Goal: Information Seeking & Learning: Learn about a topic

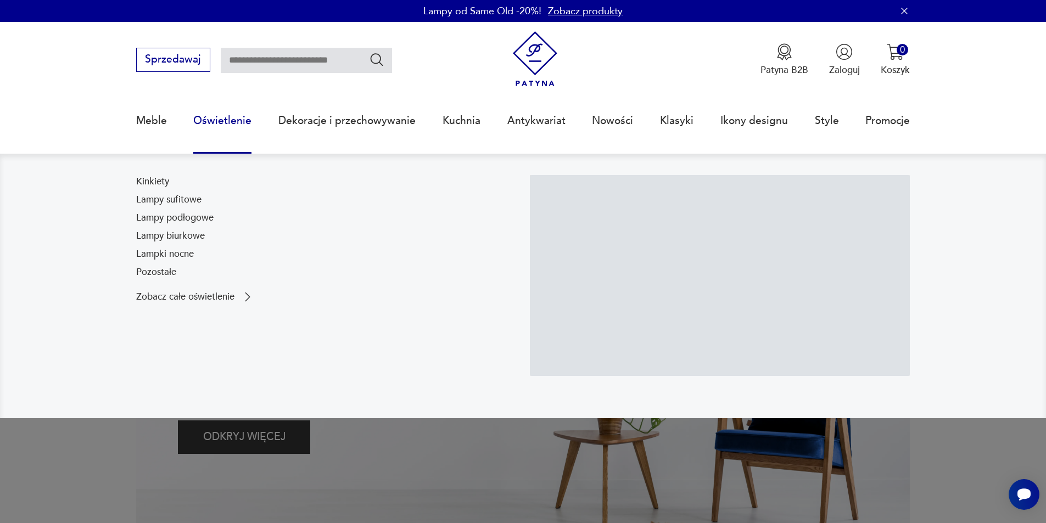
click at [224, 123] on link "Oświetlenie" at bounding box center [222, 121] width 58 height 51
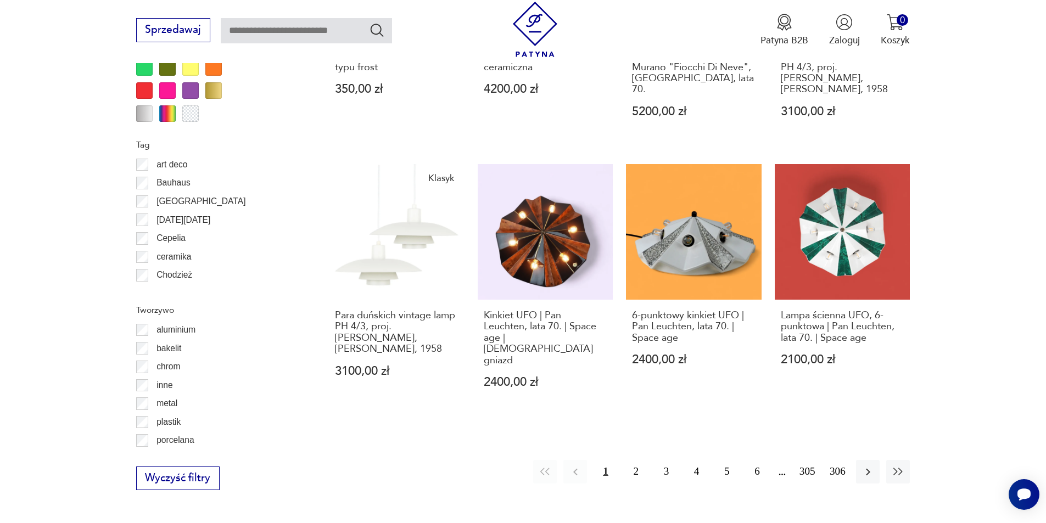
scroll to position [1207, 0]
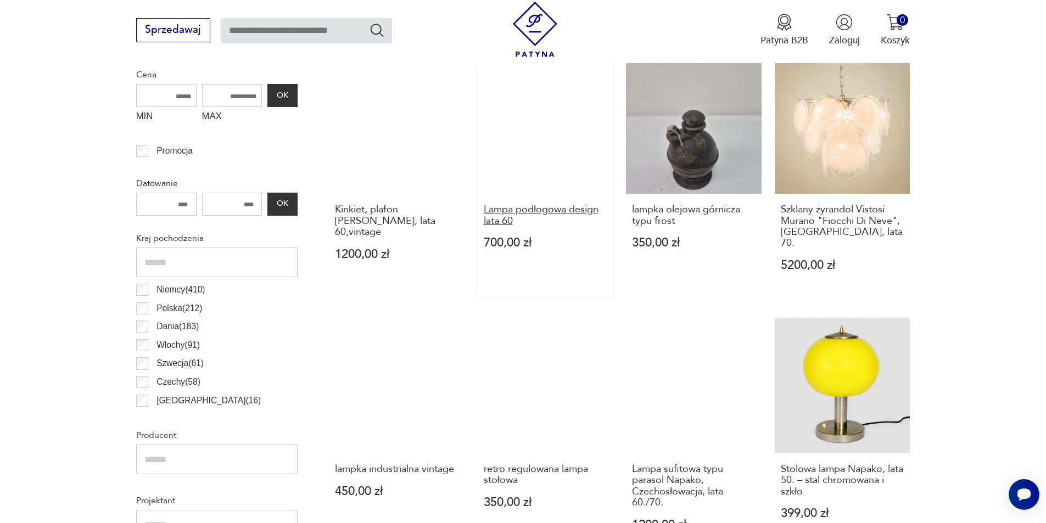
scroll to position [619, 0]
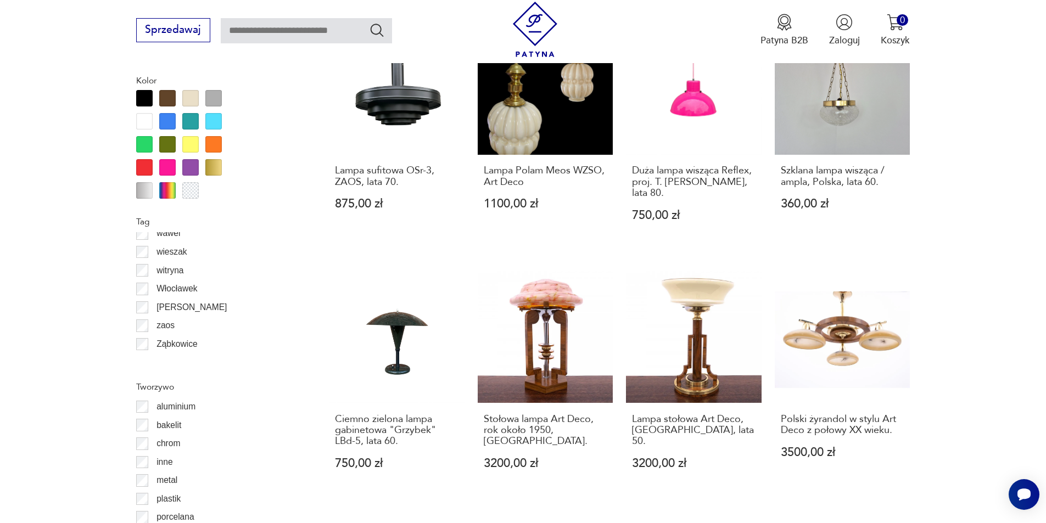
scroll to position [1107, 0]
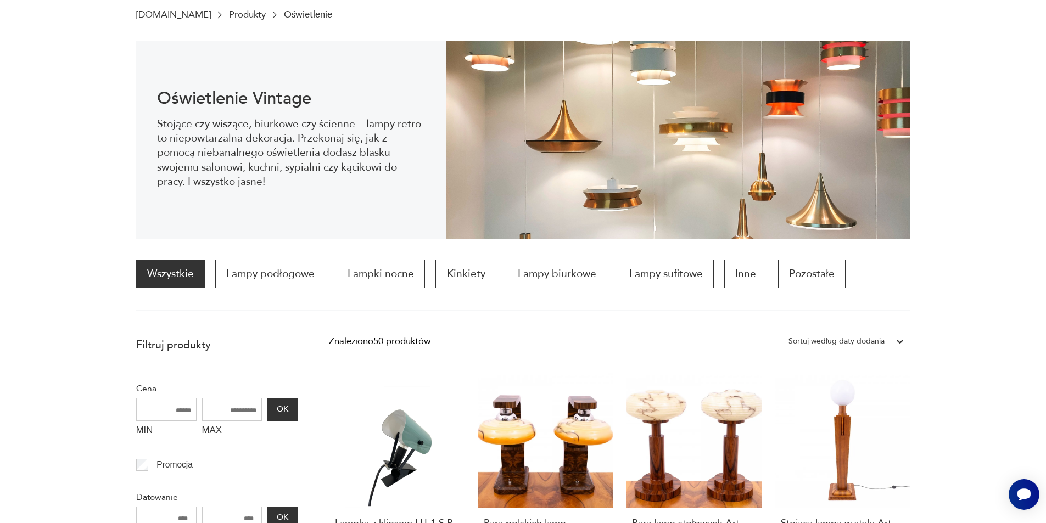
scroll to position [180, 0]
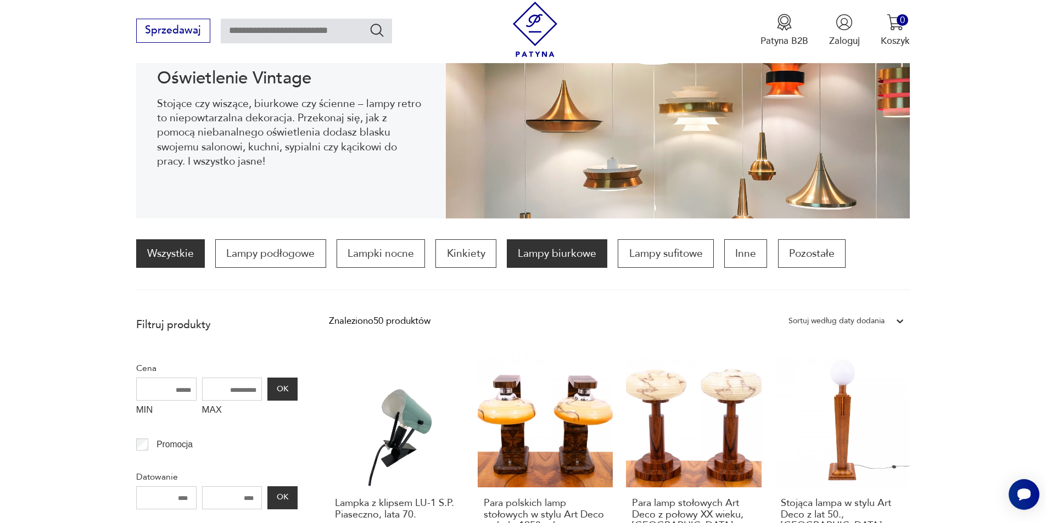
click at [578, 256] on p "Lampy biurkowe" at bounding box center [557, 253] width 101 height 29
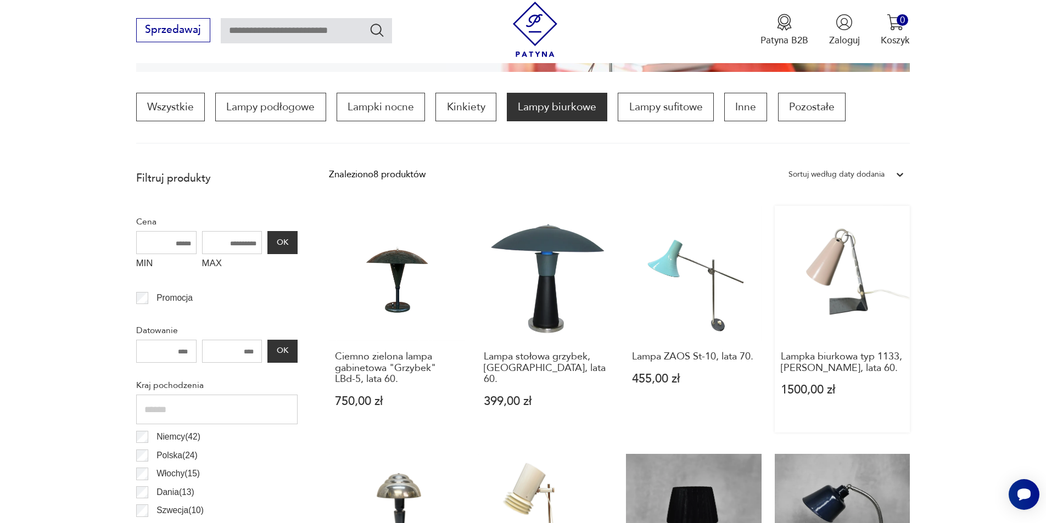
scroll to position [619, 0]
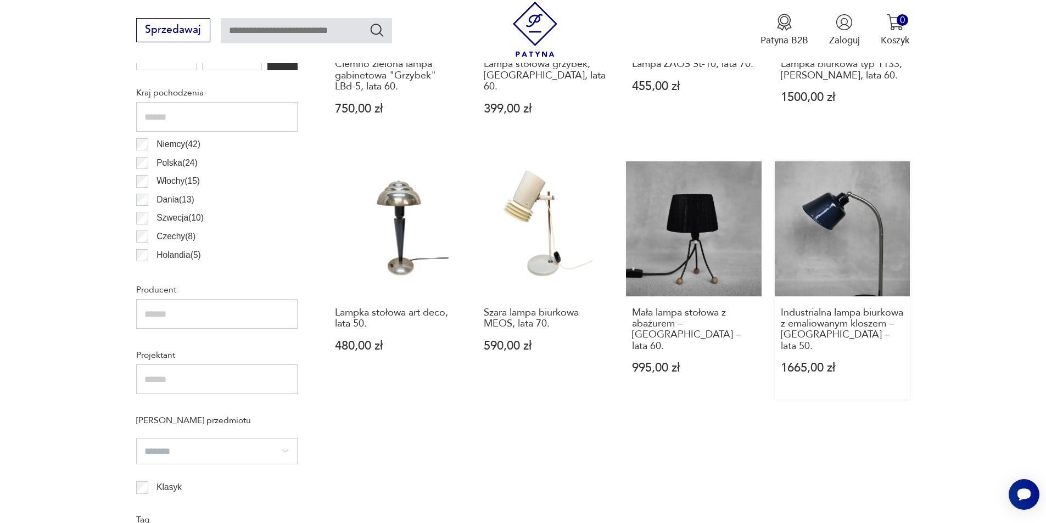
click at [853, 252] on link "Industrialna lampa biurkowa z emaliowanym kloszem – [GEOGRAPHIC_DATA] – lata 50…" at bounding box center [843, 280] width 136 height 238
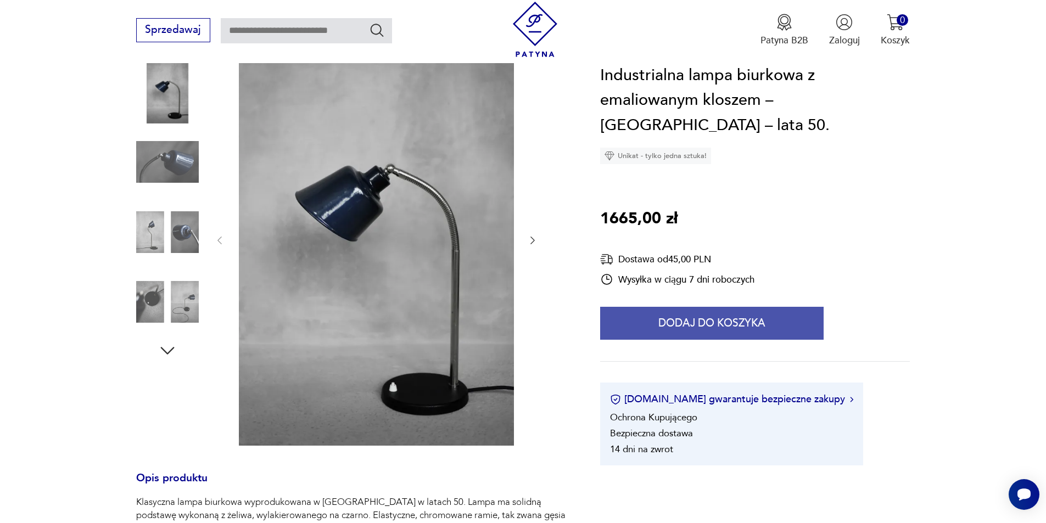
scroll to position [147, 0]
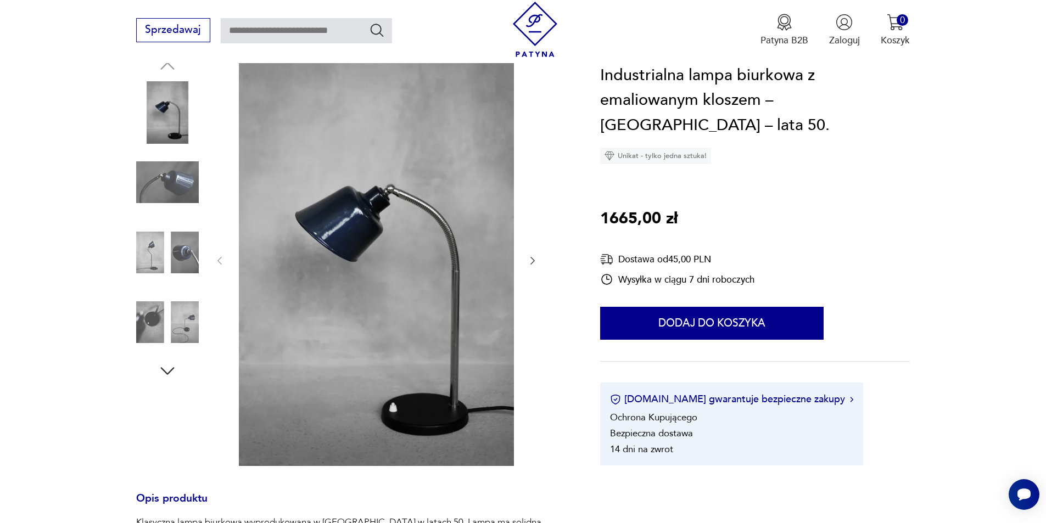
click at [187, 255] on img at bounding box center [167, 252] width 63 height 63
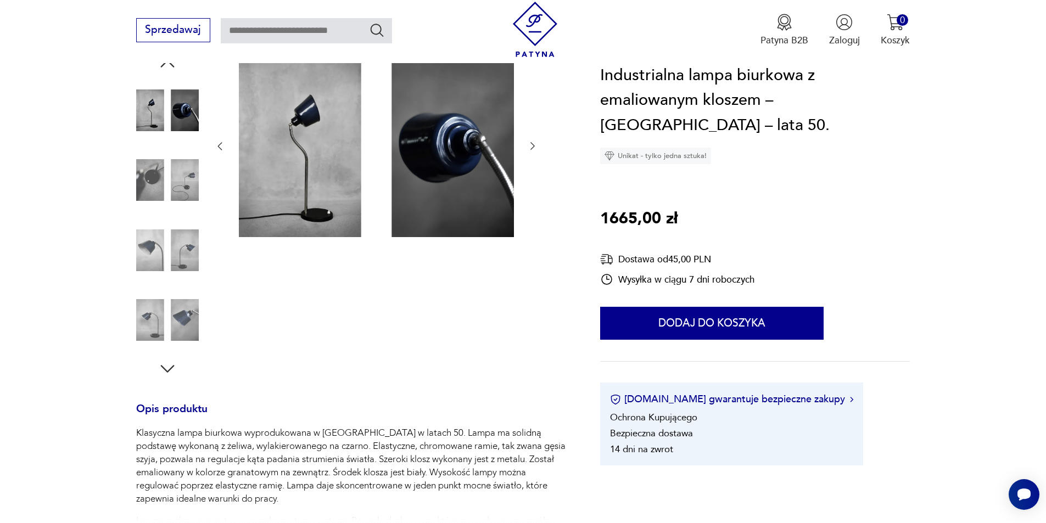
click at [186, 325] on img at bounding box center [167, 320] width 63 height 63
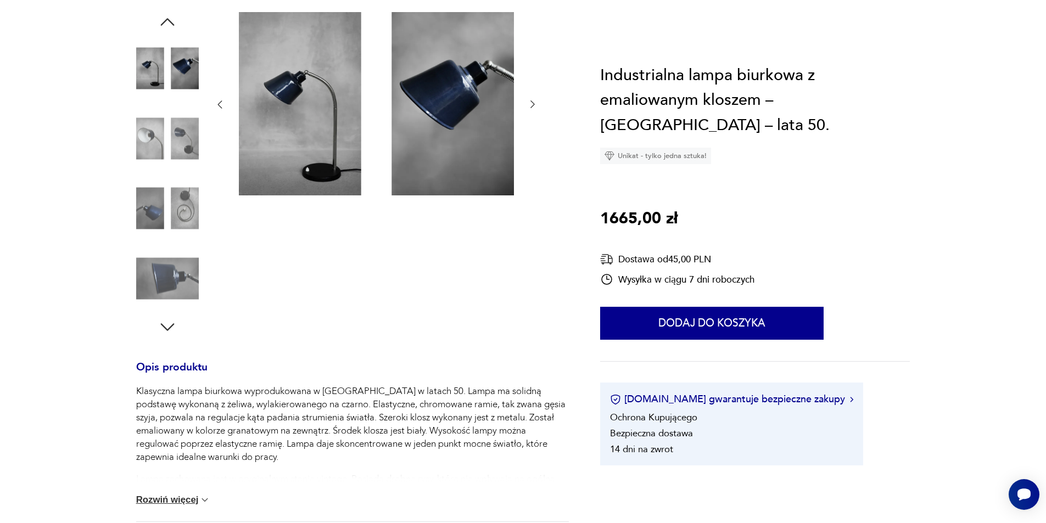
scroll to position [0, 0]
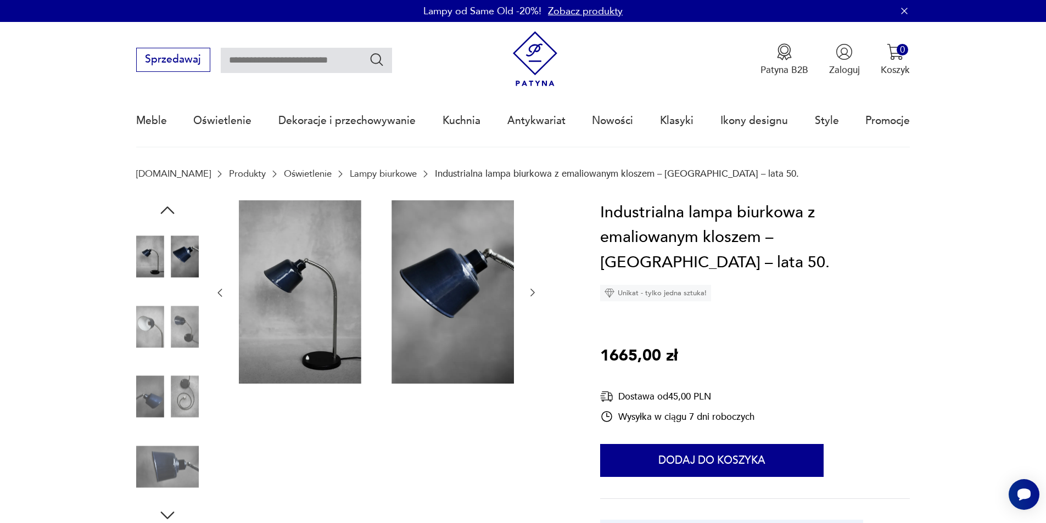
click at [544, 54] on img at bounding box center [534, 58] width 55 height 55
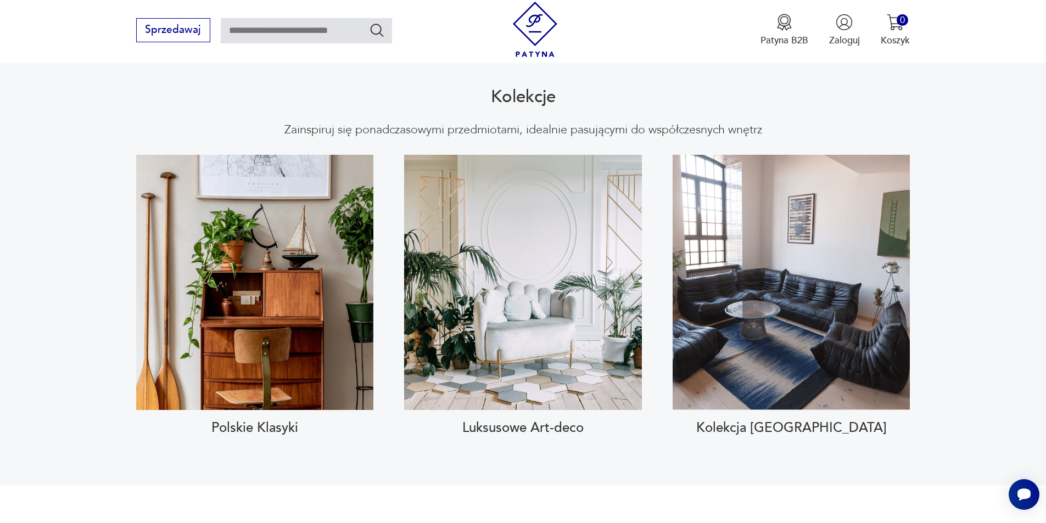
scroll to position [1171, 0]
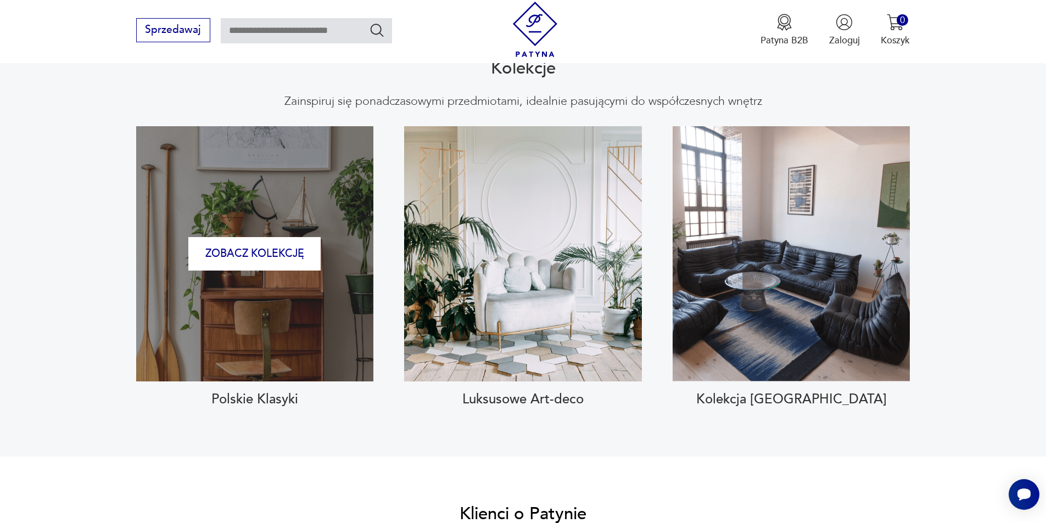
click at [290, 293] on div "Zobacz kolekcję" at bounding box center [254, 253] width 237 height 255
click at [225, 237] on button "Zobacz kolekcję" at bounding box center [254, 254] width 132 height 34
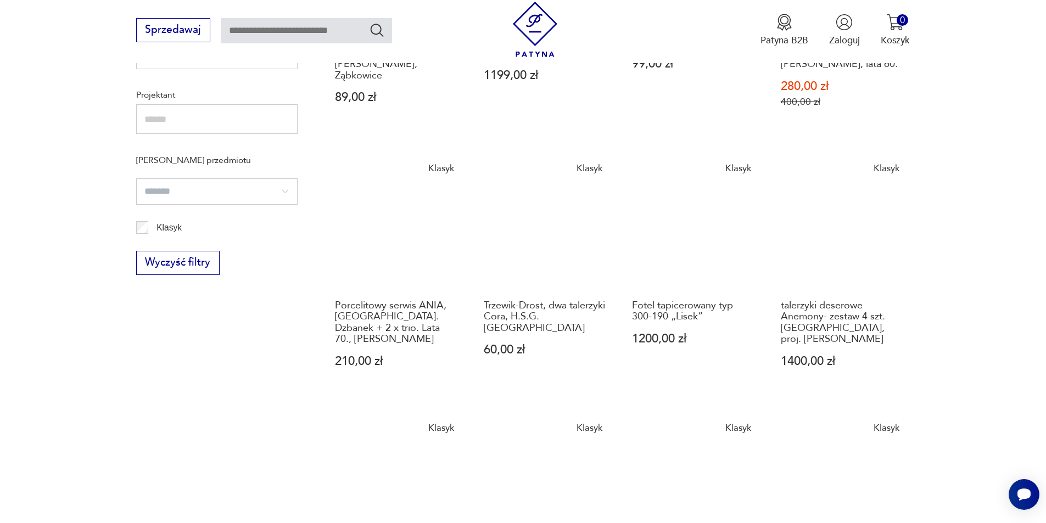
scroll to position [944, 0]
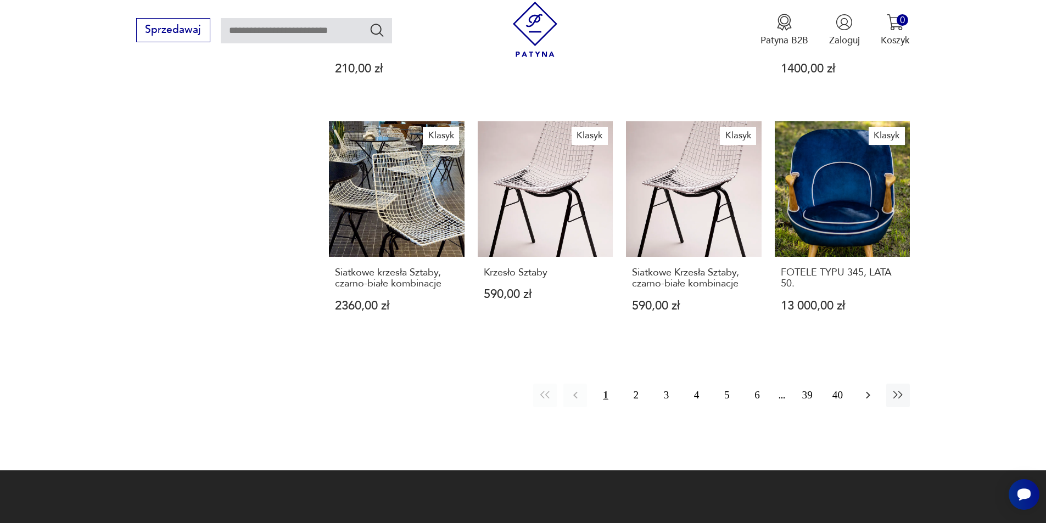
click at [867, 389] on icon "button" at bounding box center [868, 395] width 13 height 13
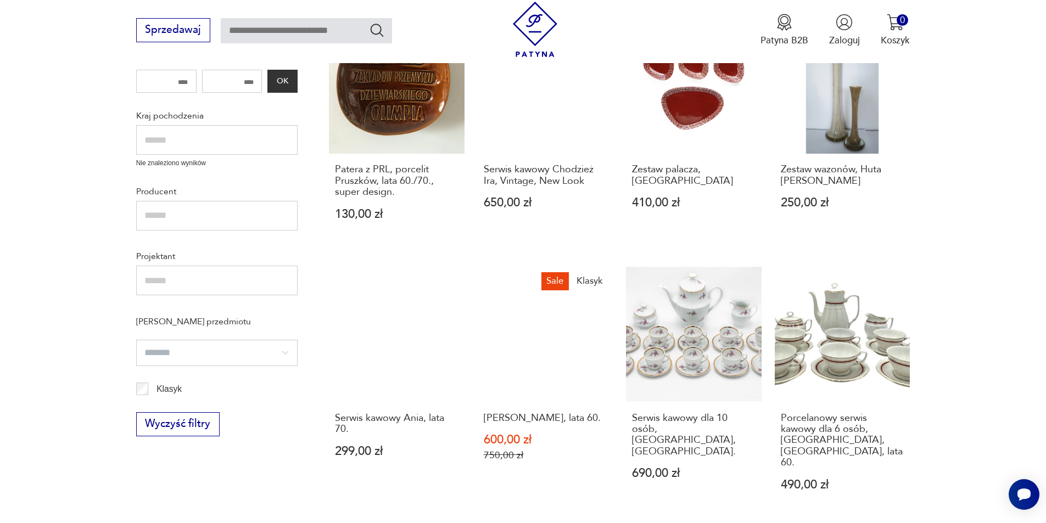
scroll to position [651, 0]
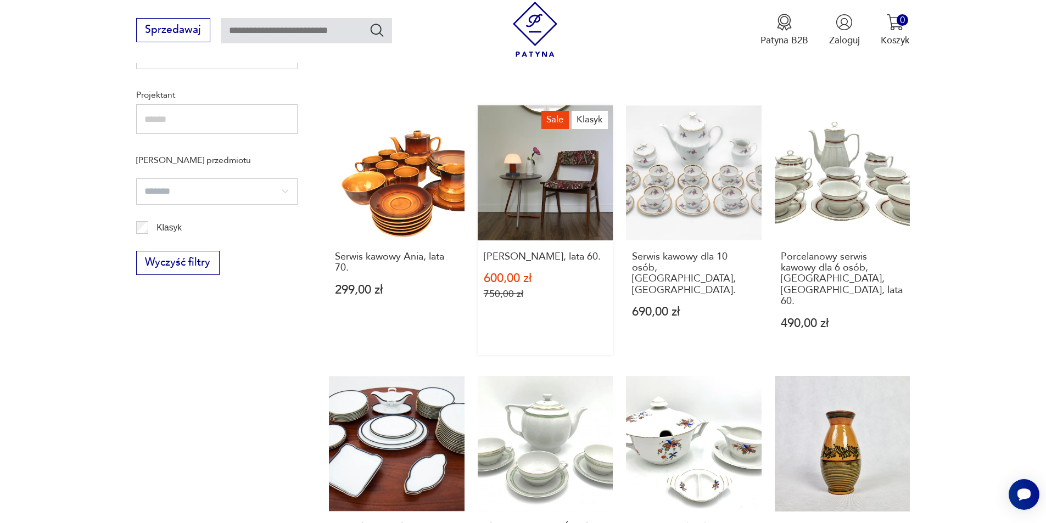
click at [543, 197] on link "Sale Klasyk [PERSON_NAME], lata 60. 600,00 zł 750,00 zł" at bounding box center [546, 230] width 136 height 250
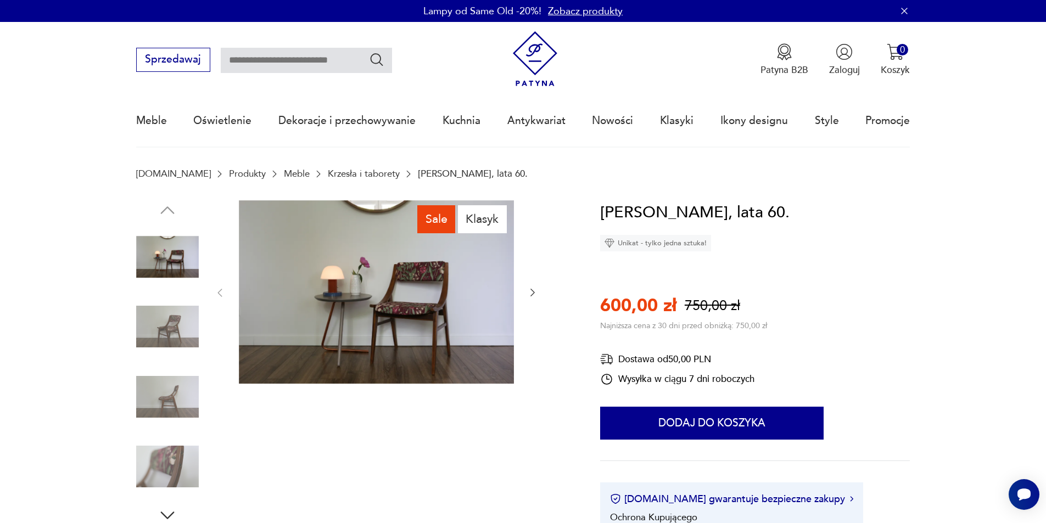
click at [171, 326] on img at bounding box center [167, 326] width 63 height 63
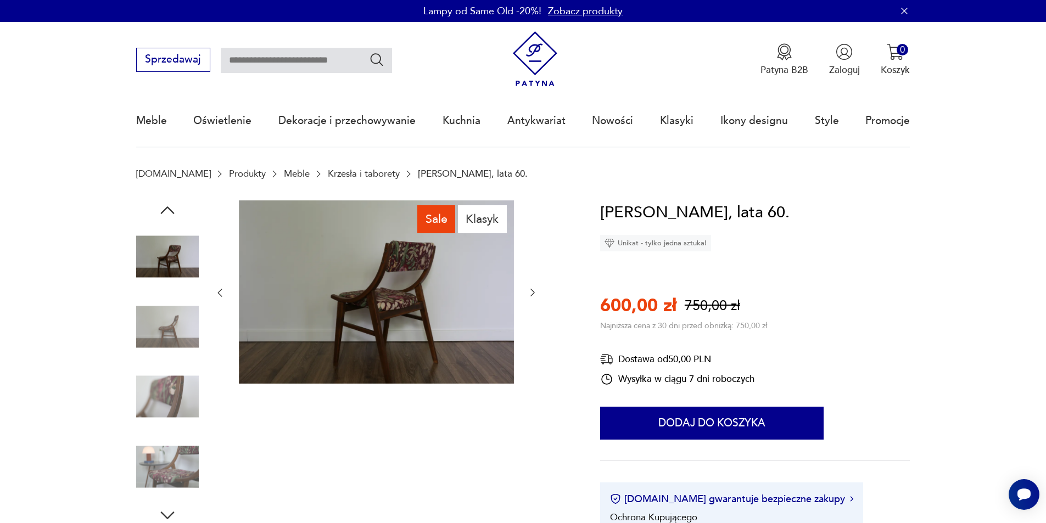
click at [177, 398] on img at bounding box center [167, 397] width 63 height 63
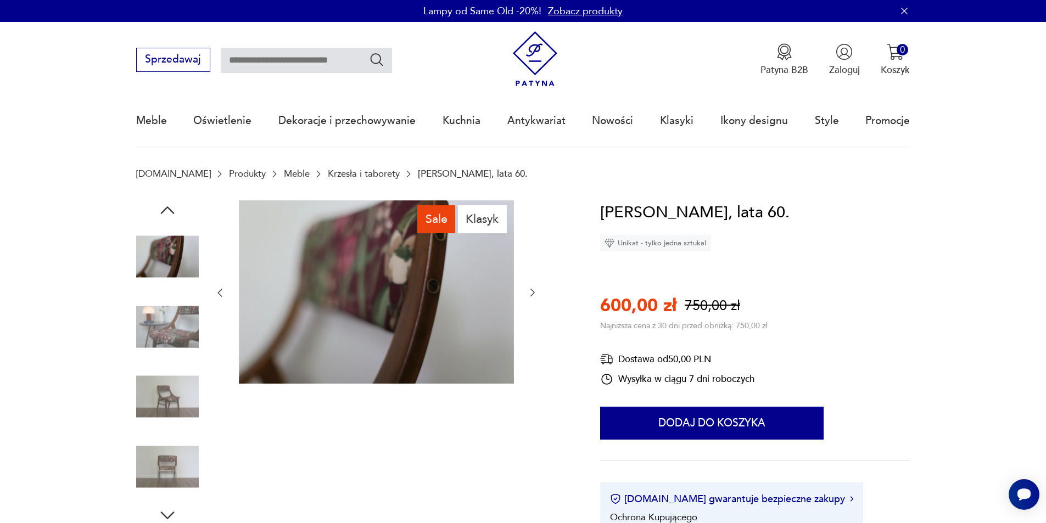
click at [169, 458] on img at bounding box center [167, 467] width 63 height 63
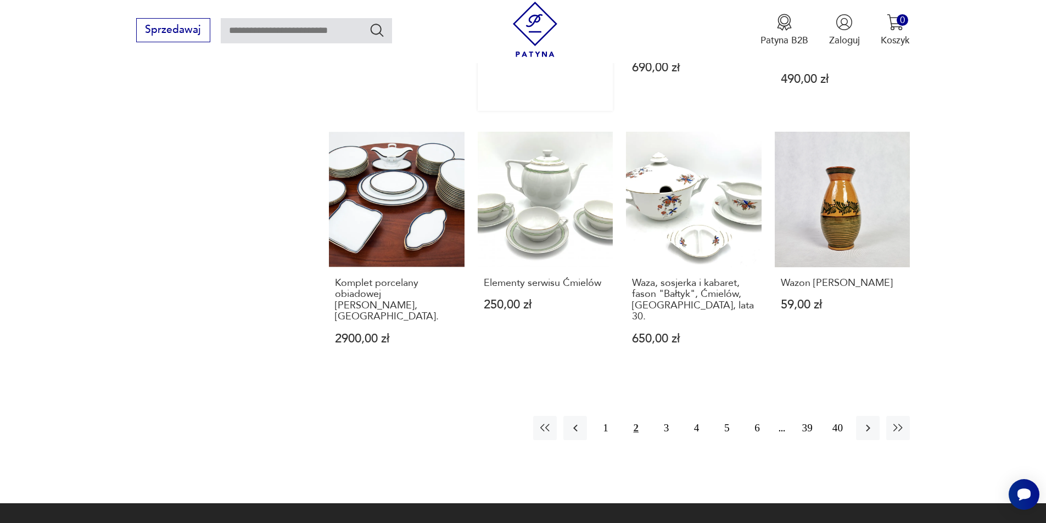
scroll to position [1091, 0]
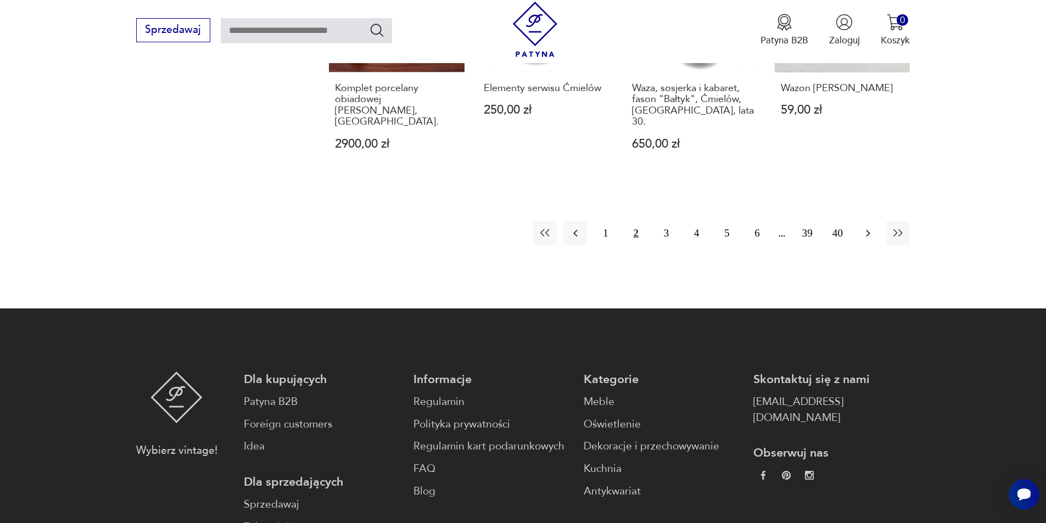
click at [868, 230] on icon "button" at bounding box center [868, 233] width 4 height 7
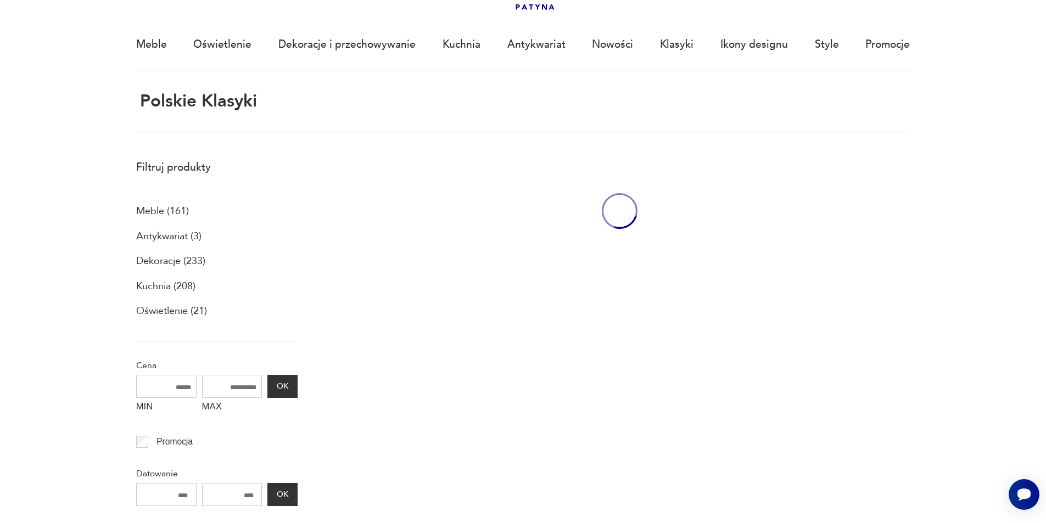
scroll to position [65, 0]
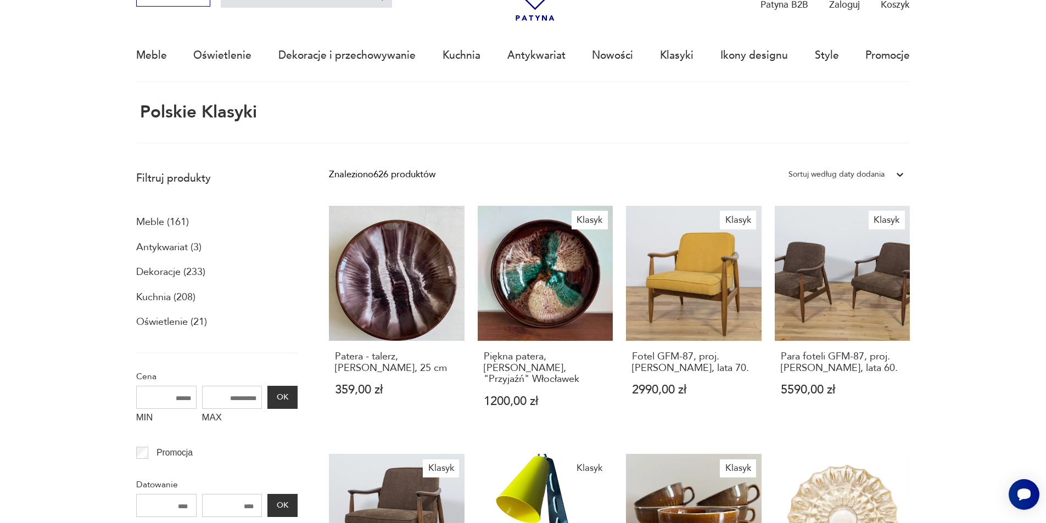
click at [158, 247] on p "Antykwariat (3)" at bounding box center [168, 247] width 65 height 19
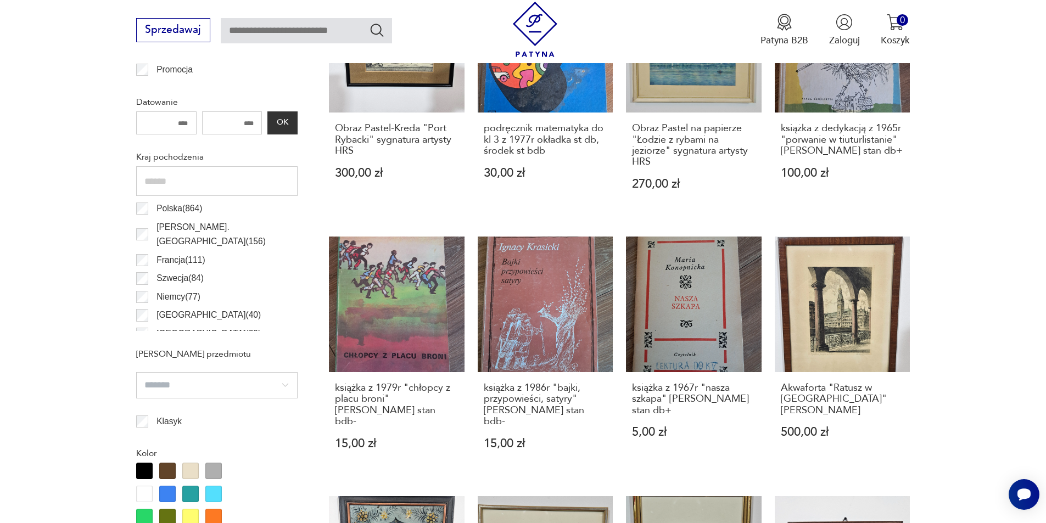
scroll to position [547, 0]
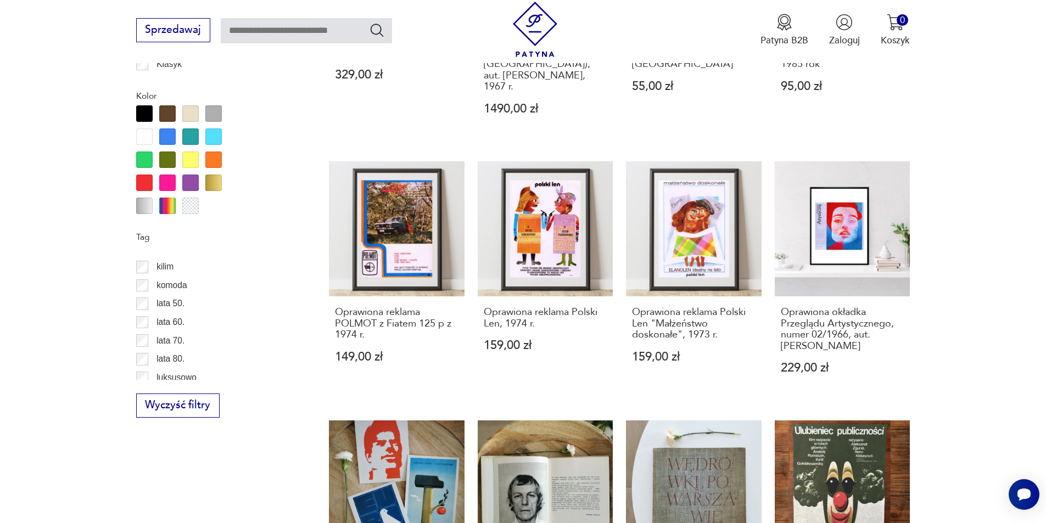
scroll to position [401, 0]
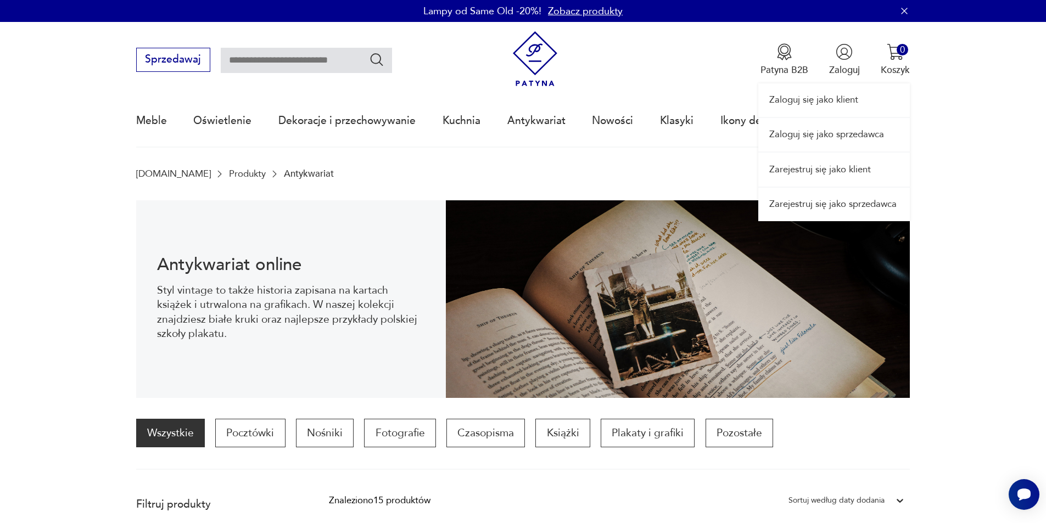
click at [844, 136] on link "Zaloguj się jako sprzedawca" at bounding box center [834, 135] width 152 height 34
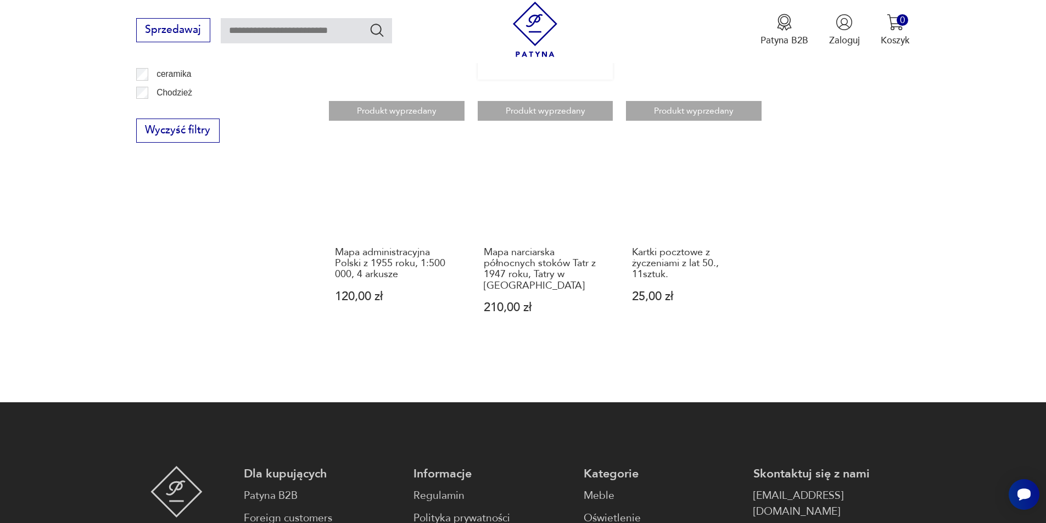
scroll to position [1207, 0]
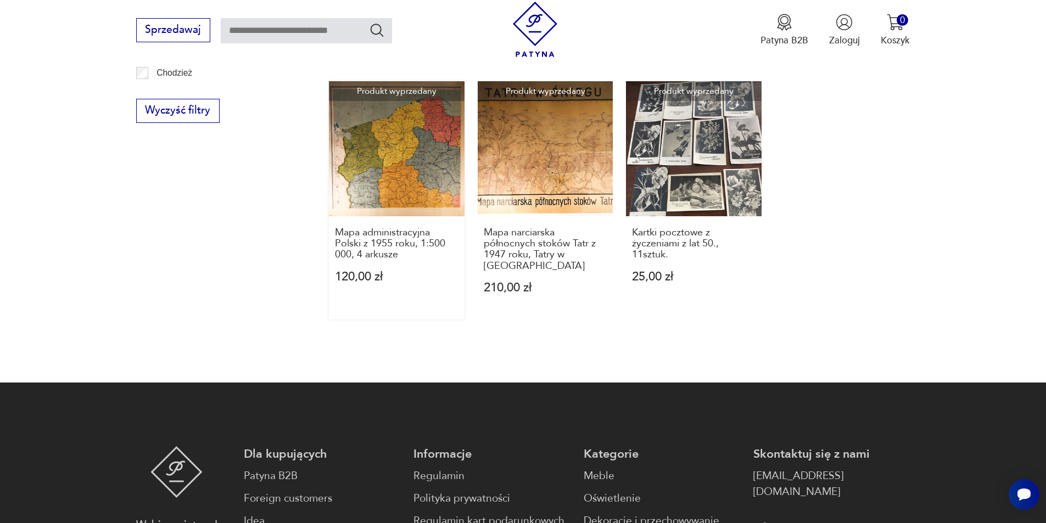
click at [383, 185] on link "Produkt wyprzedany Mapa administracyjna Polski z 1955 roku, 1:500 000, 4 arkusz…" at bounding box center [397, 200] width 136 height 238
